Goal: Information Seeking & Learning: Learn about a topic

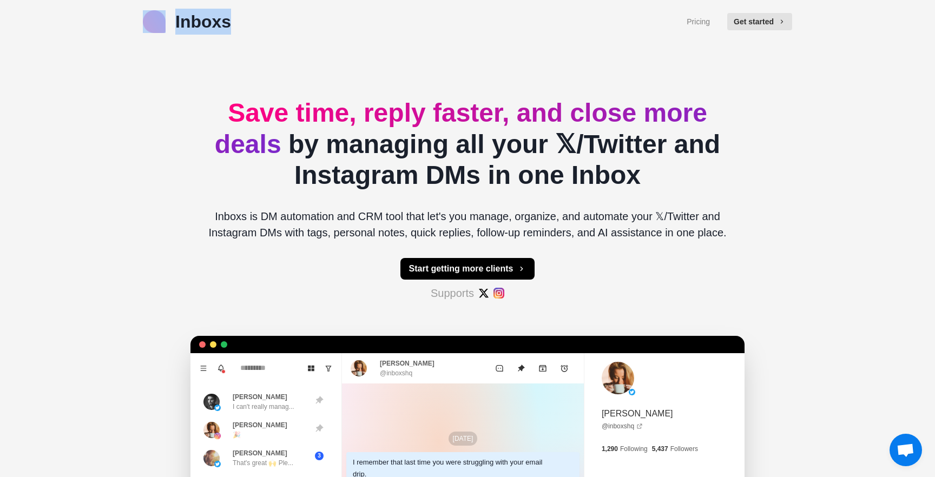
drag, startPoint x: 241, startPoint y: 24, endPoint x: 154, endPoint y: 40, distance: 88.5
click at [153, 39] on div "Inboxs Pricing Get started" at bounding box center [467, 21] width 935 height 43
click at [202, 71] on div "Save time, reply faster, and close more deals by managing all your 𝕏/Twitter an…" at bounding box center [467, 360] width 537 height 635
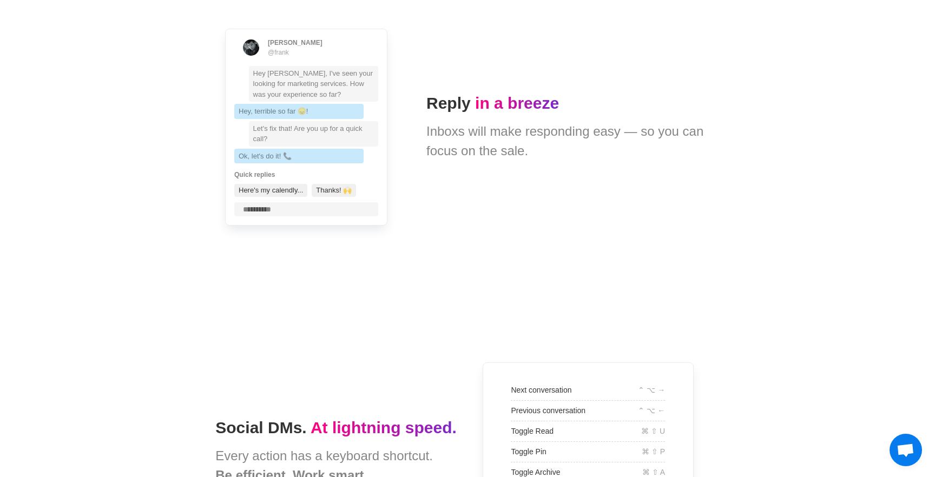
scroll to position [2019, 0]
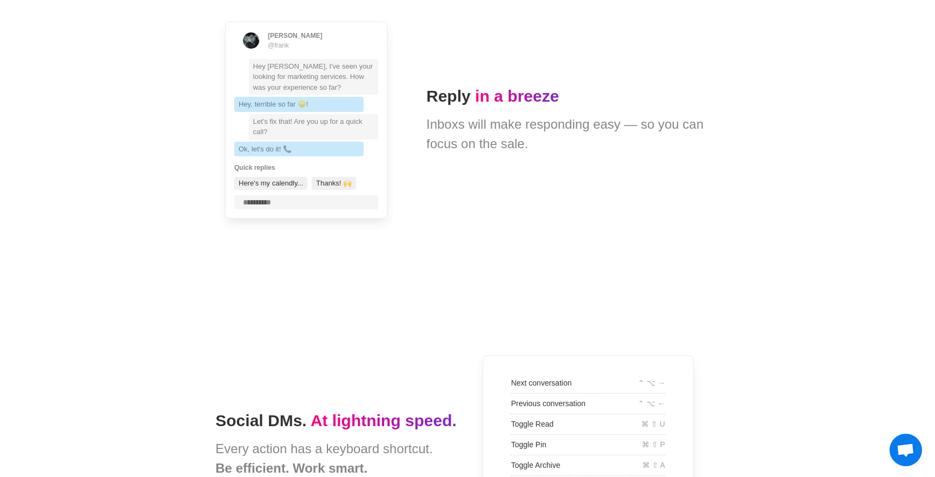
click at [475, 101] on span "in a breeze" at bounding box center [517, 96] width 84 height 18
click at [473, 171] on div "[PERSON_NAME] @[PERSON_NAME] Hey [PERSON_NAME], I've seen your looking for mark…" at bounding box center [467, 120] width 537 height 325
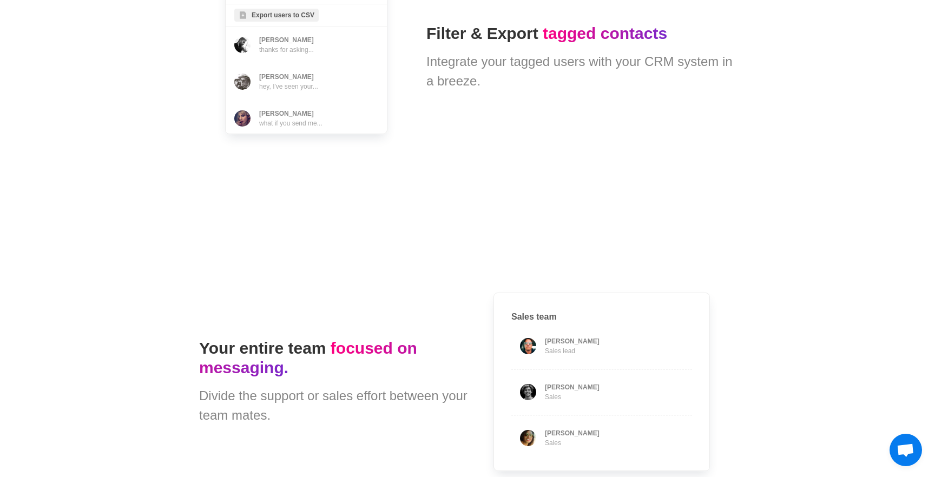
scroll to position [2968, 0]
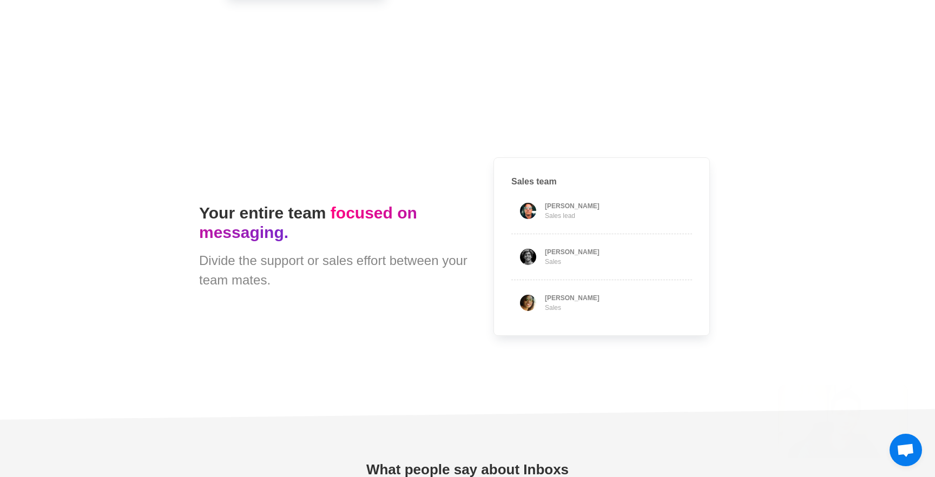
type textarea "*"
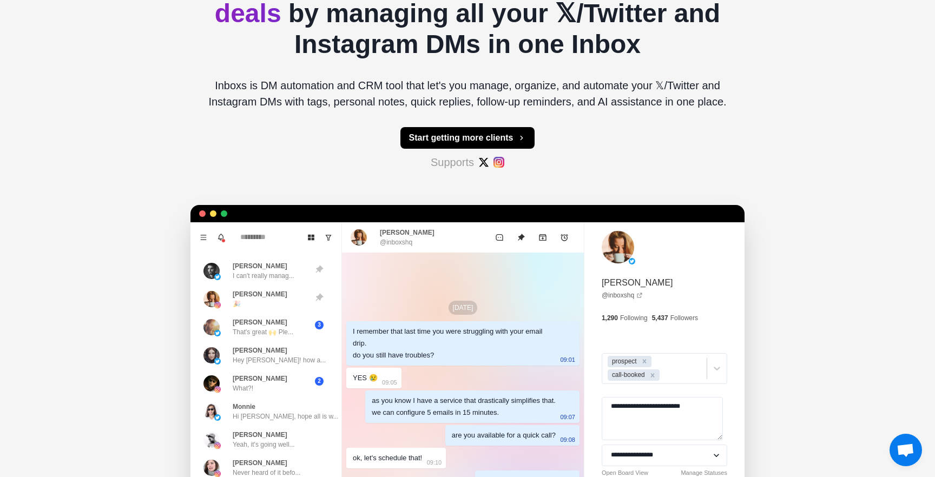
scroll to position [0, 0]
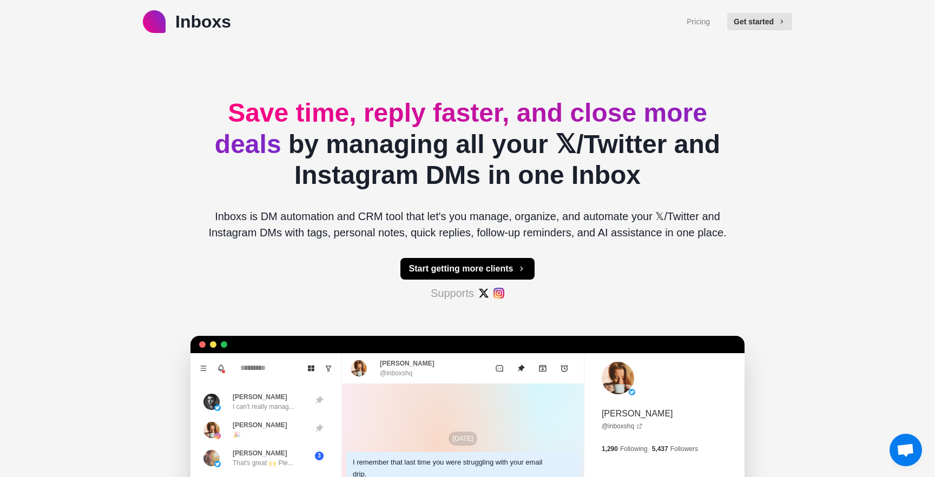
click at [206, 21] on p "Inboxs" at bounding box center [203, 22] width 56 height 26
click at [702, 20] on link "Pricing" at bounding box center [698, 21] width 23 height 11
